Goal: Task Accomplishment & Management: Use online tool/utility

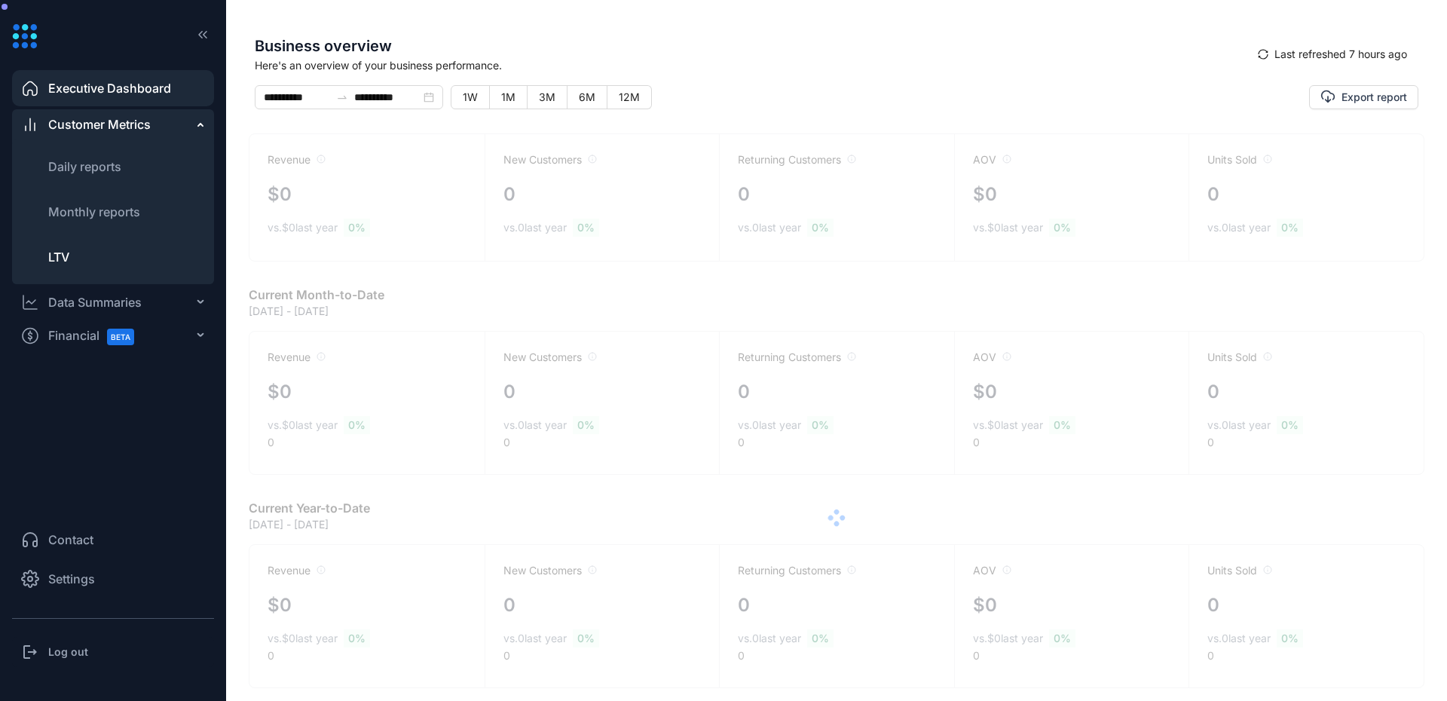
click at [73, 258] on li "LTV" at bounding box center [113, 257] width 202 height 36
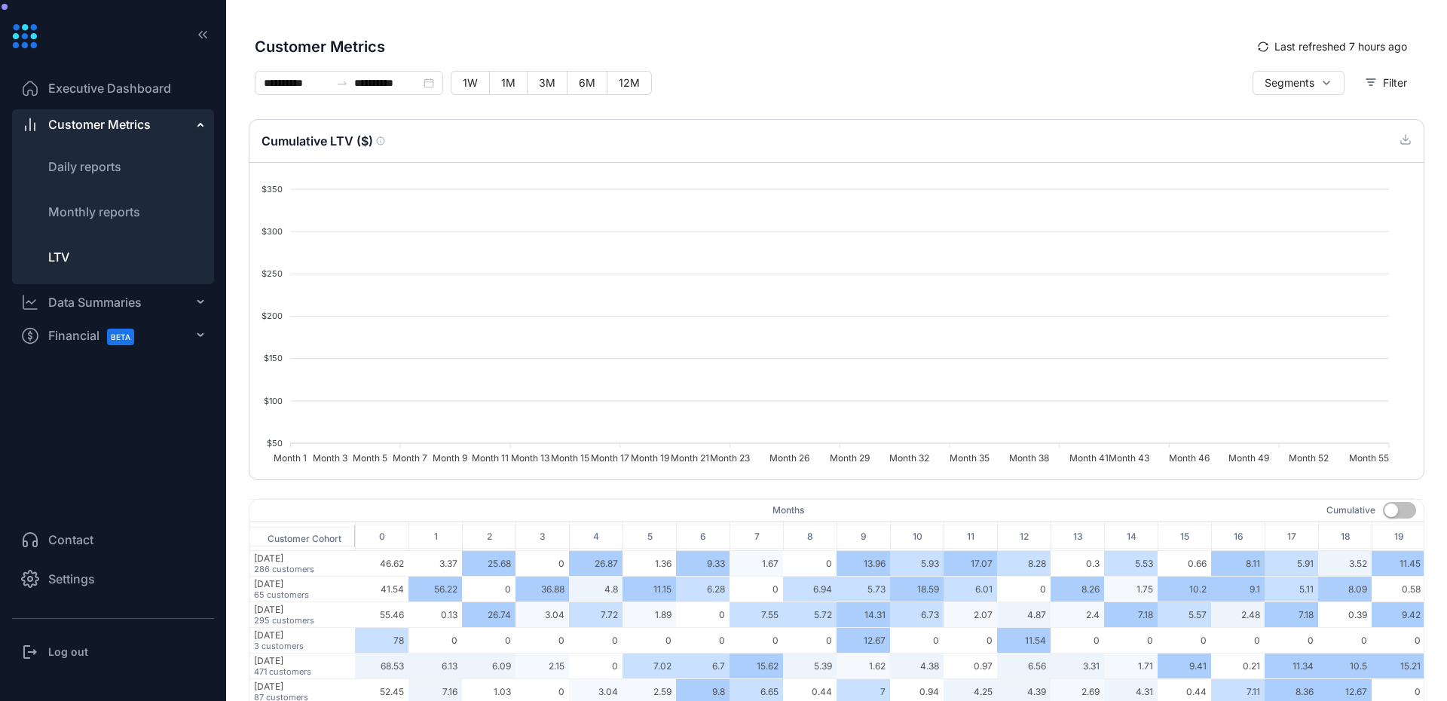
type input "*****"
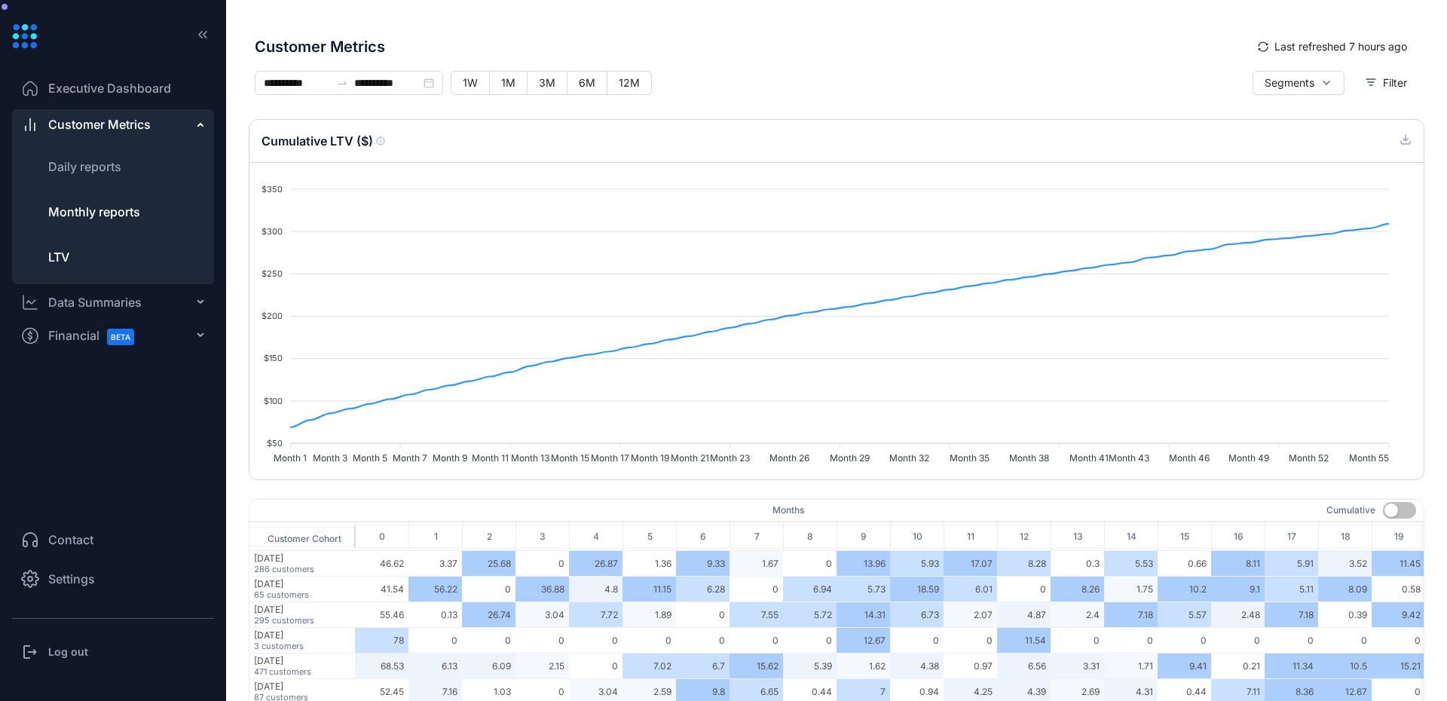
click at [69, 196] on li "Monthly reports" at bounding box center [113, 212] width 202 height 36
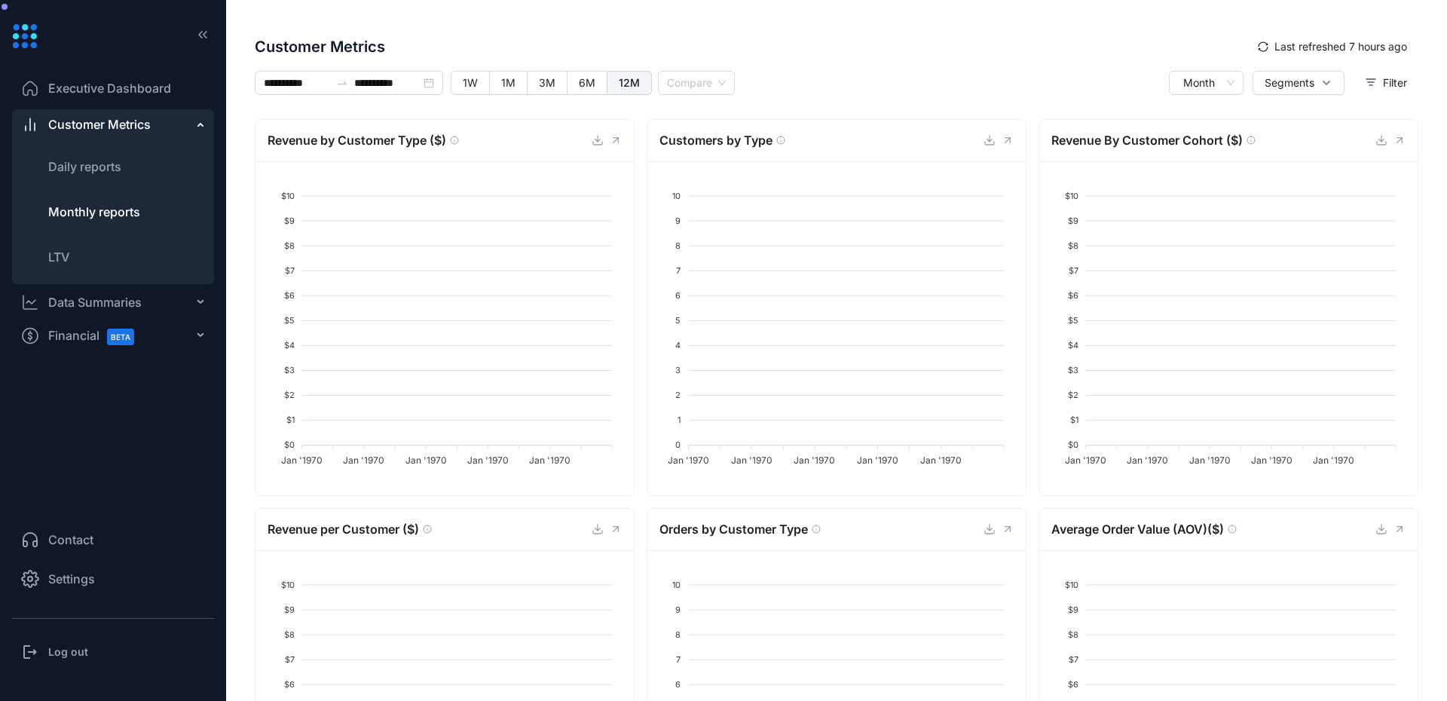
type input "**********"
